Goal: Check status: Check status

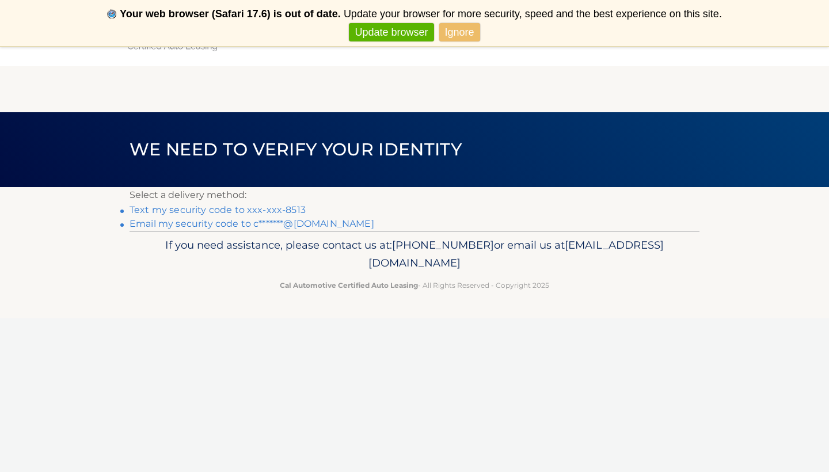
click at [279, 206] on link "Text my security code to xxx-xxx-8513" at bounding box center [218, 209] width 176 height 11
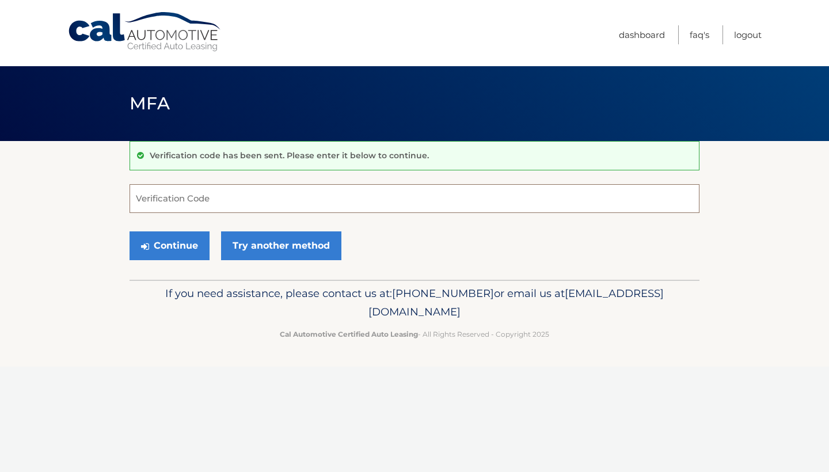
click at [260, 203] on input "Verification Code" at bounding box center [415, 198] width 570 height 29
type input "899852"
click at [165, 254] on button "Continue" at bounding box center [170, 245] width 80 height 29
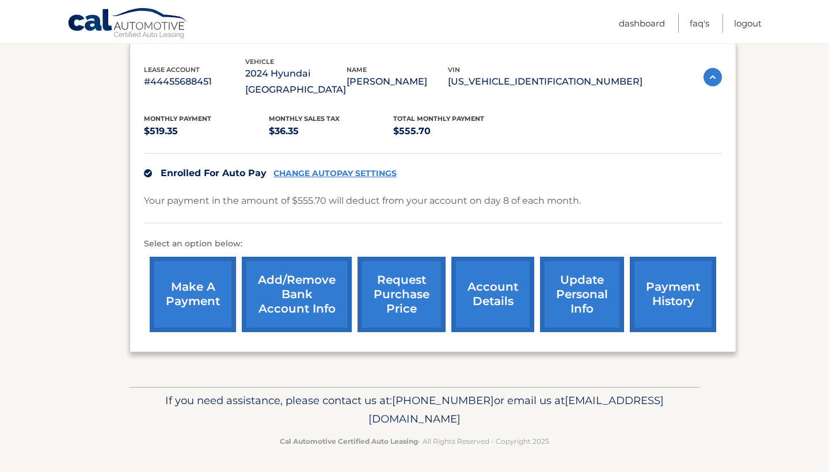
scroll to position [196, 0]
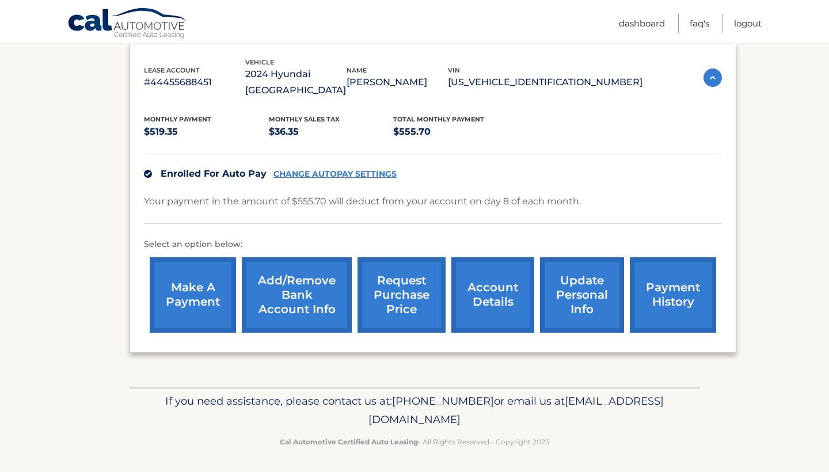
click at [476, 291] on link "account details" at bounding box center [492, 294] width 83 height 75
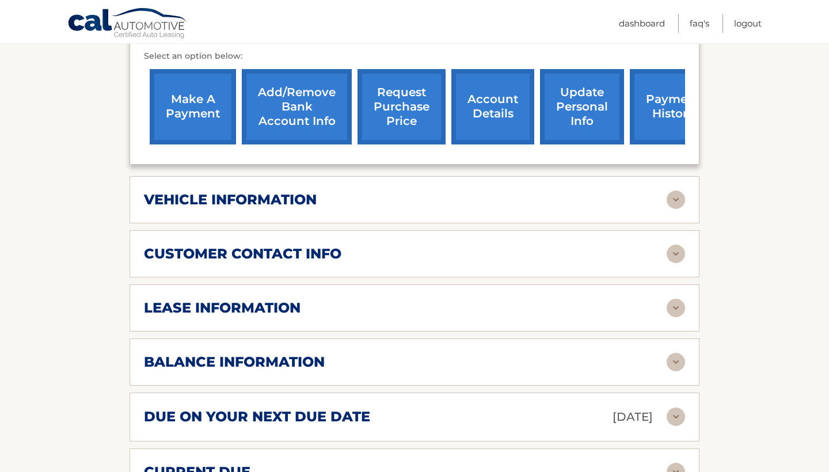
scroll to position [482, 0]
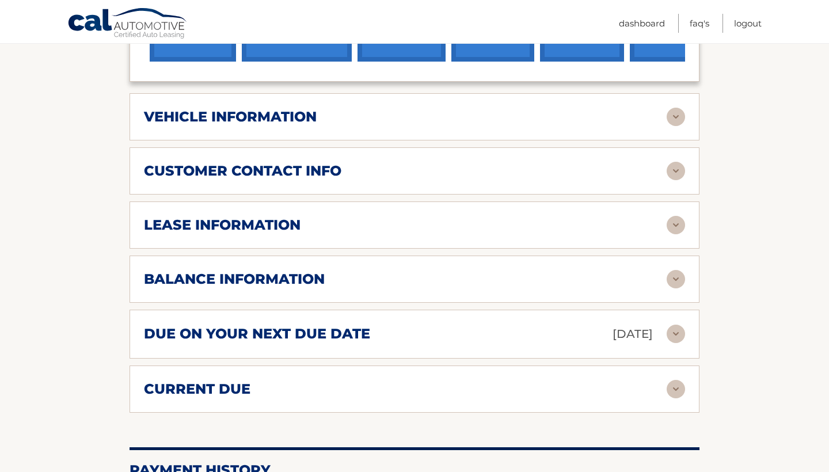
click at [678, 226] on img at bounding box center [676, 225] width 18 height 18
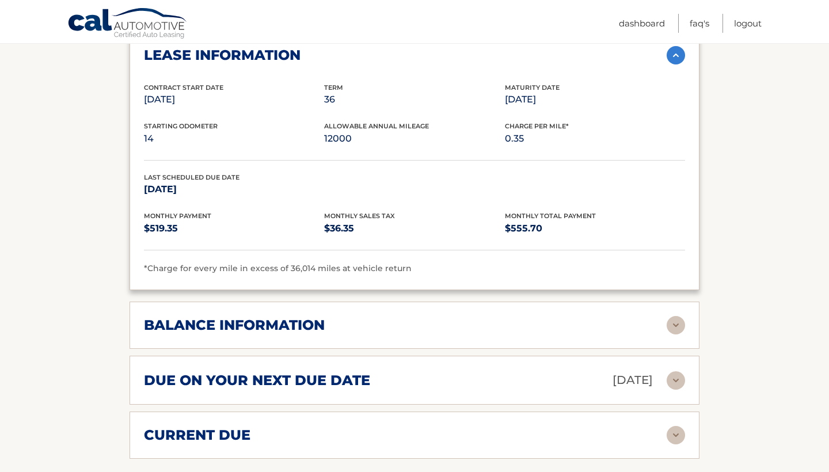
scroll to position [654, 0]
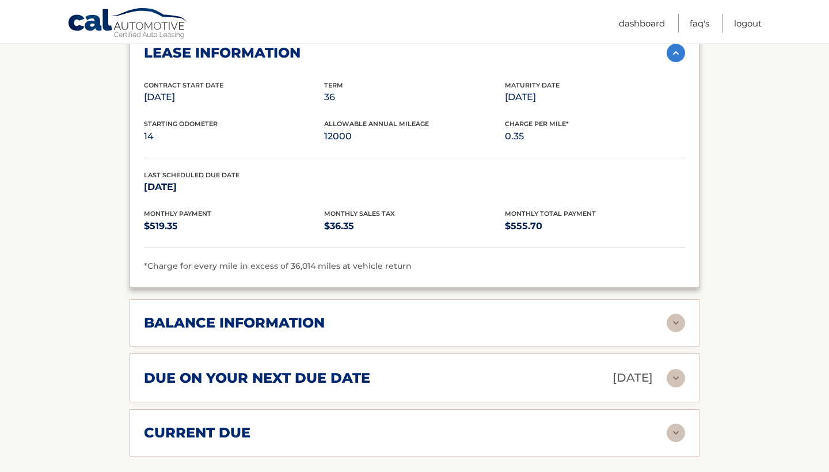
click at [685, 314] on div "balance information Payments Received 20 Payments Remaining 16 Next Payment wil…" at bounding box center [415, 322] width 570 height 47
click at [681, 318] on img at bounding box center [676, 323] width 18 height 18
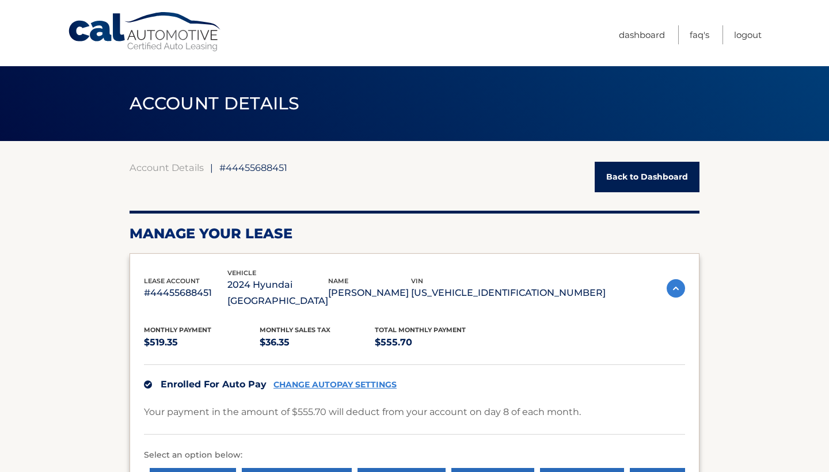
scroll to position [0, 0]
